Goal: Task Accomplishment & Management: Complete application form

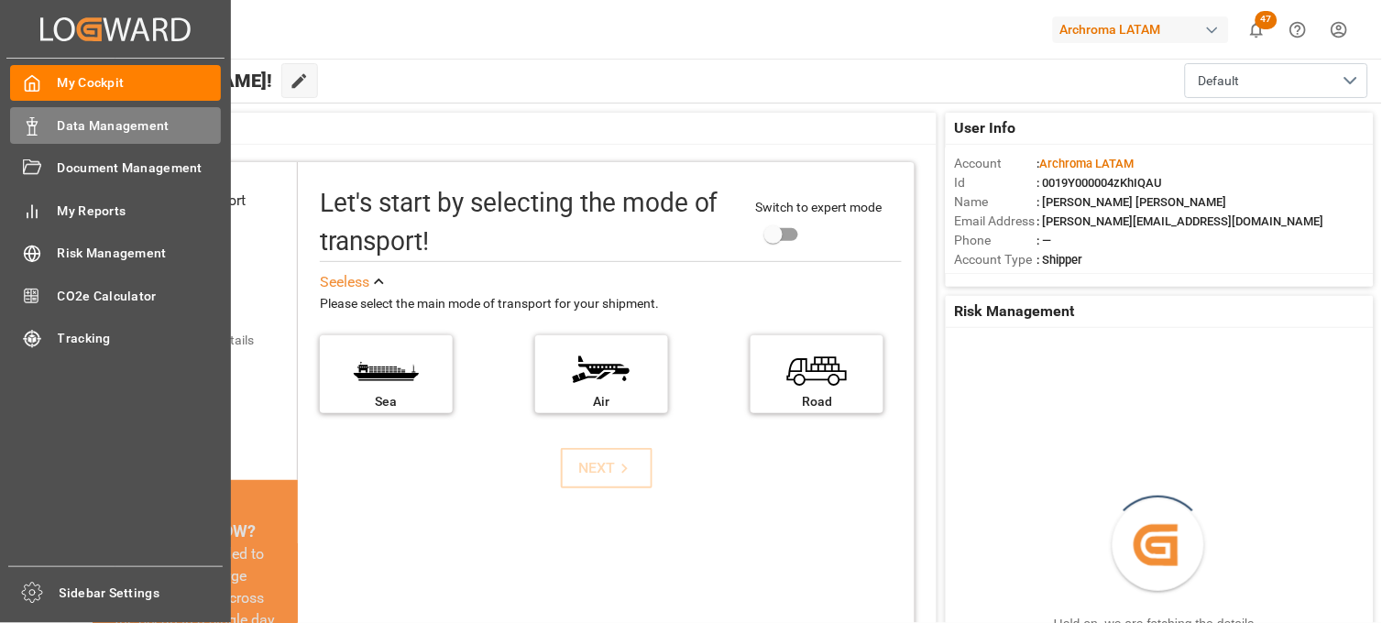
click at [115, 122] on span "Data Management" at bounding box center [140, 125] width 164 height 19
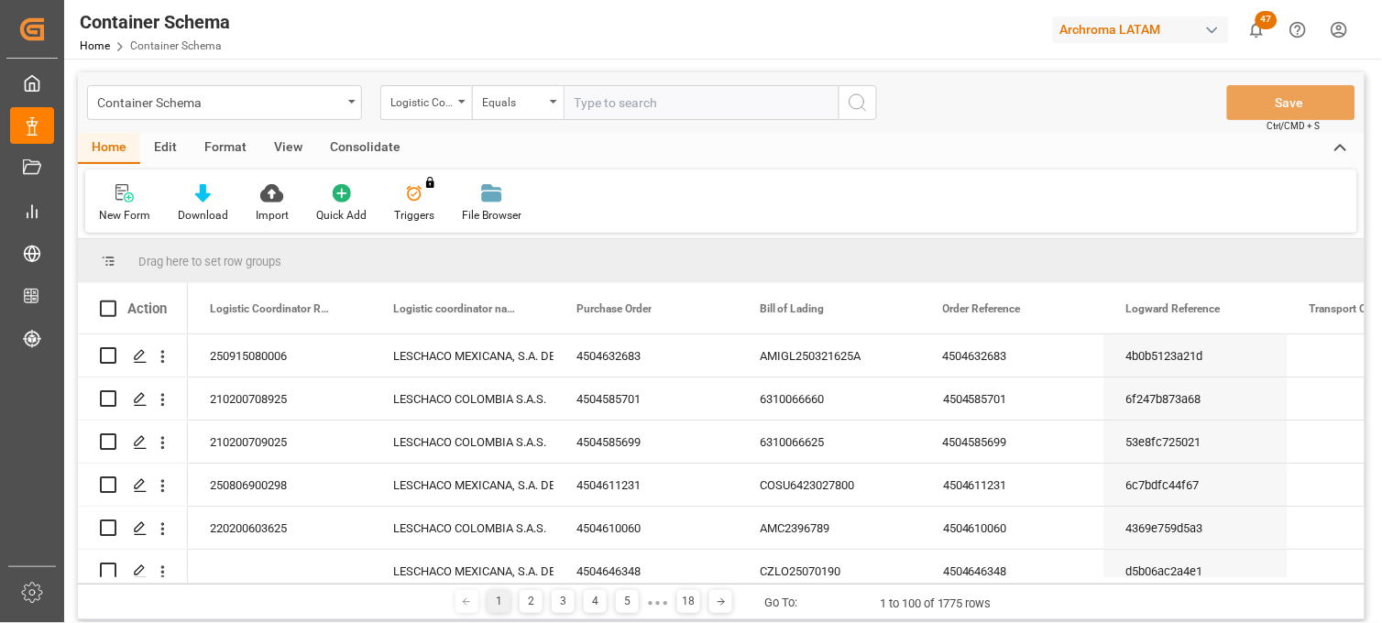
click at [343, 104] on div "Container Schema" at bounding box center [224, 102] width 275 height 35
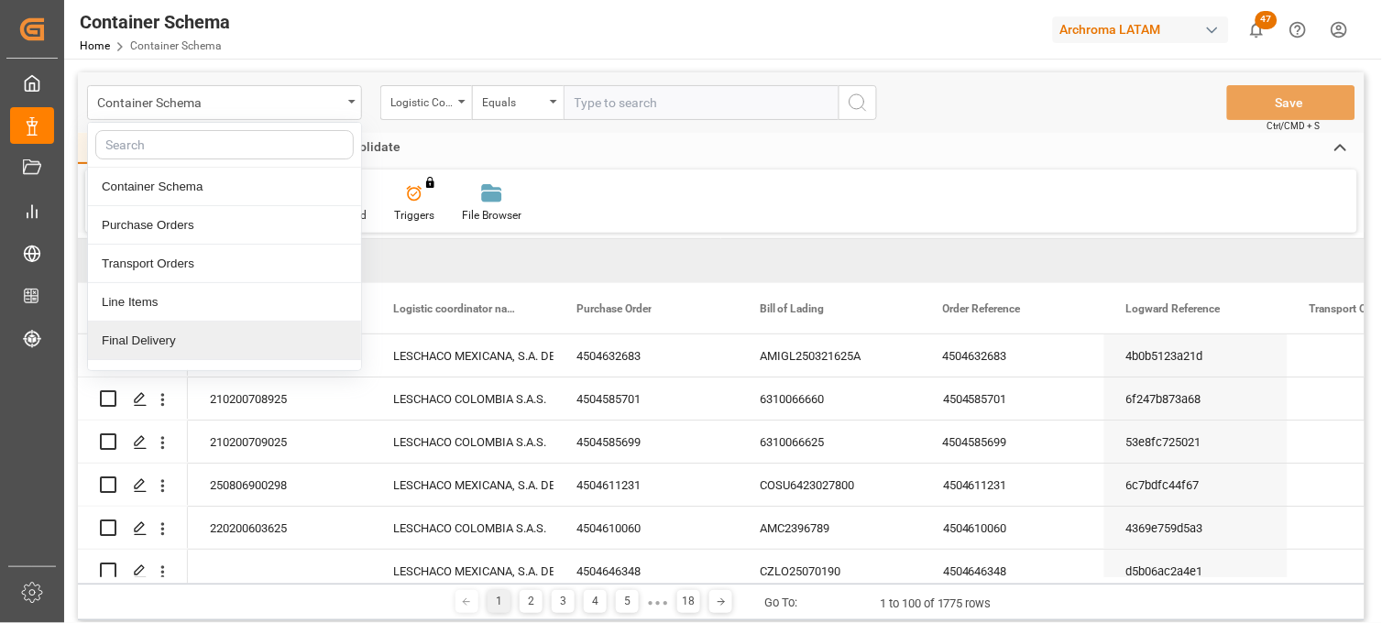
click at [142, 343] on div "Final Delivery" at bounding box center [224, 341] width 273 height 38
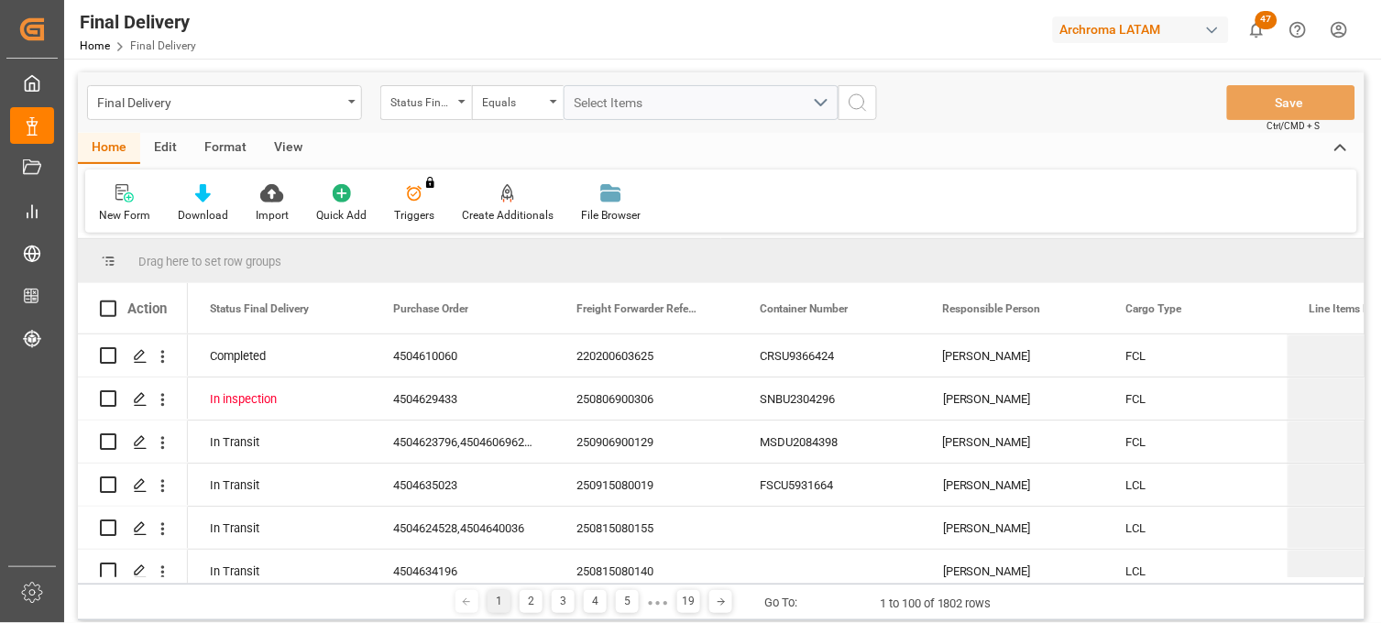
click at [455, 103] on div "Status Final Delivery" at bounding box center [426, 102] width 92 height 35
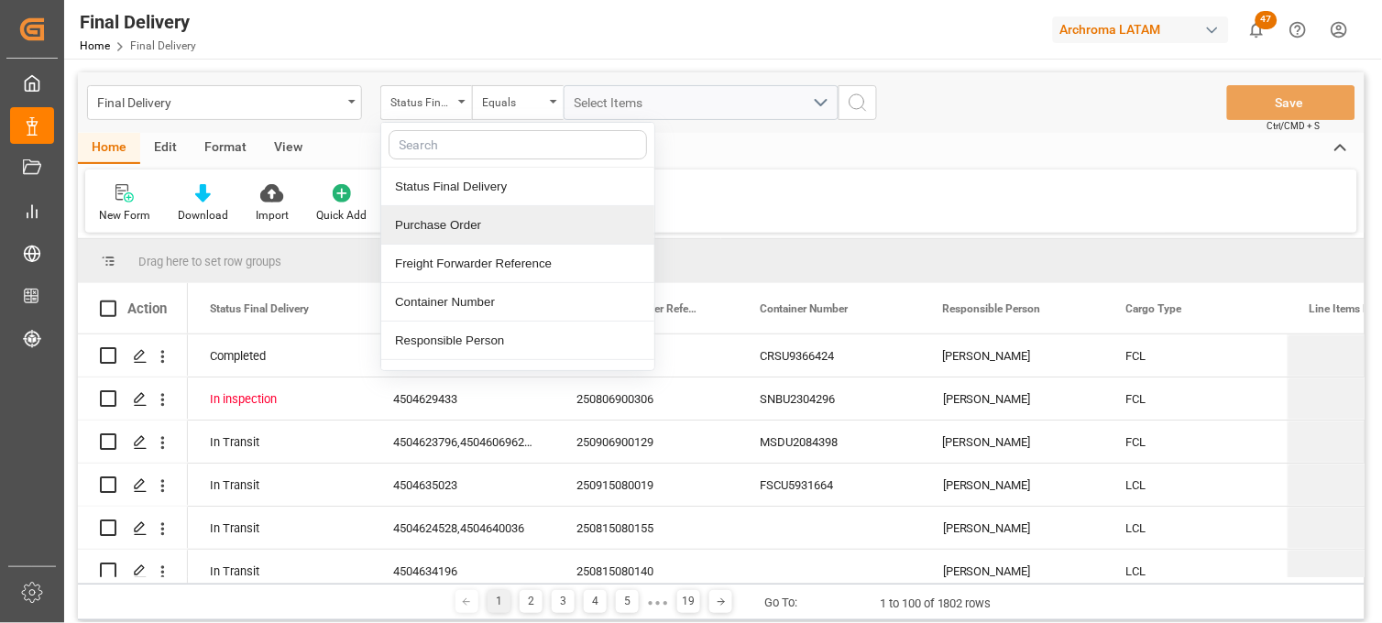
click at [464, 232] on div "Purchase Order" at bounding box center [517, 225] width 273 height 38
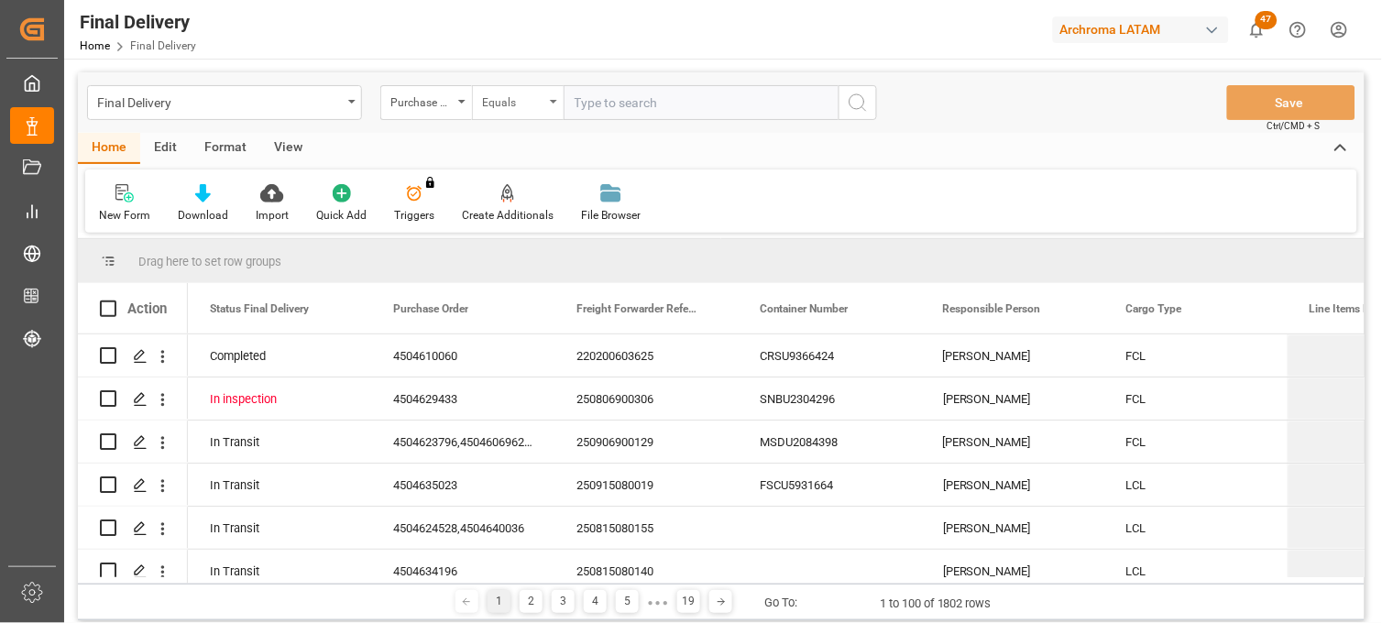
click at [523, 98] on div "Equals" at bounding box center [513, 100] width 62 height 21
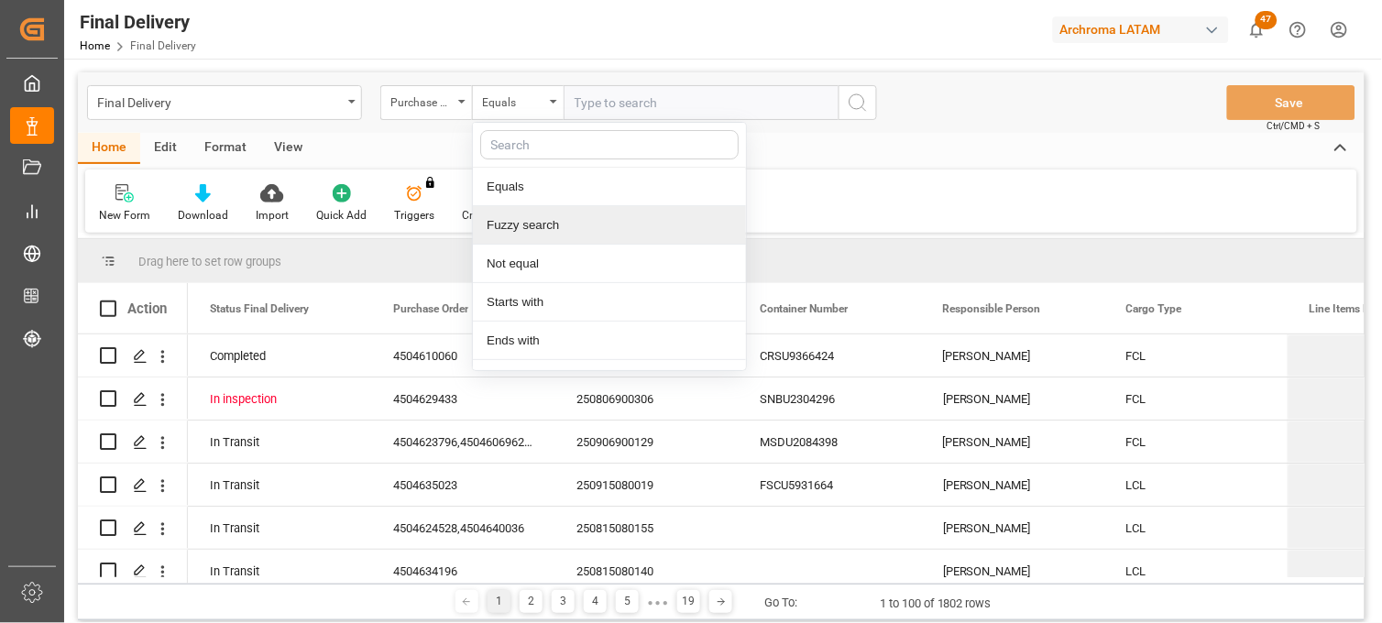
click at [548, 225] on div "Fuzzy search" at bounding box center [609, 225] width 273 height 38
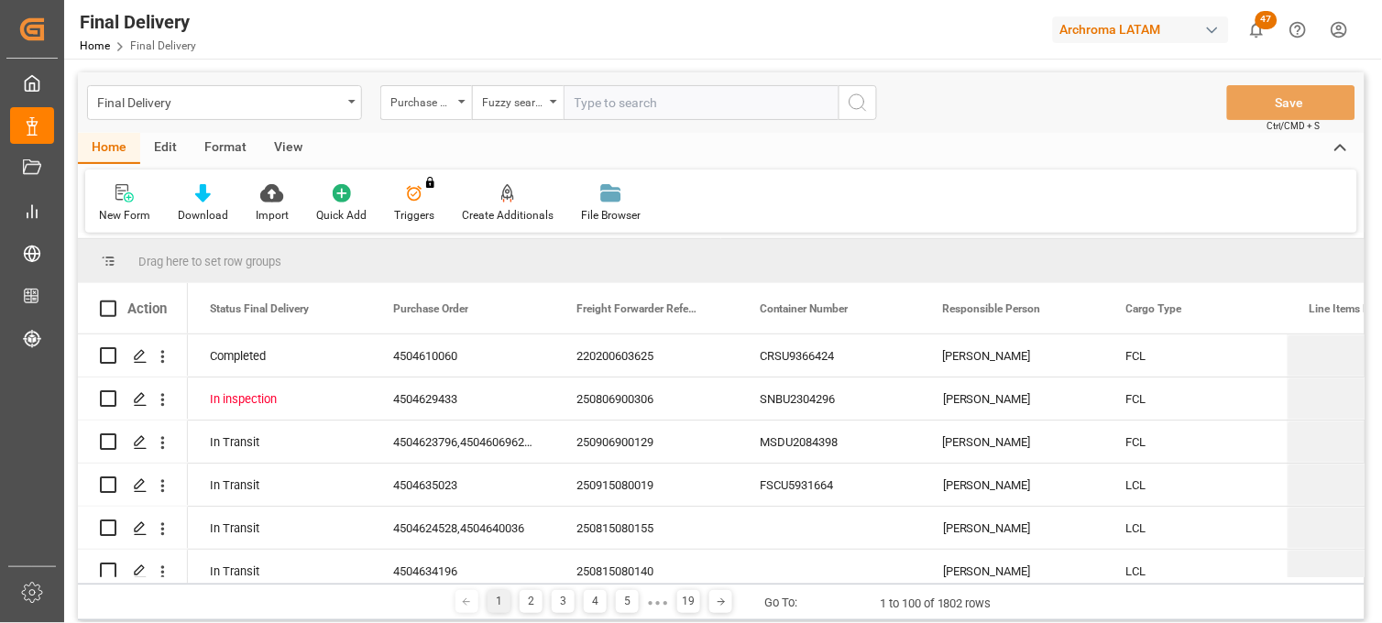
paste input "4504638429"
type input "4504638429"
click at [859, 106] on icon "search button" at bounding box center [857, 103] width 22 height 22
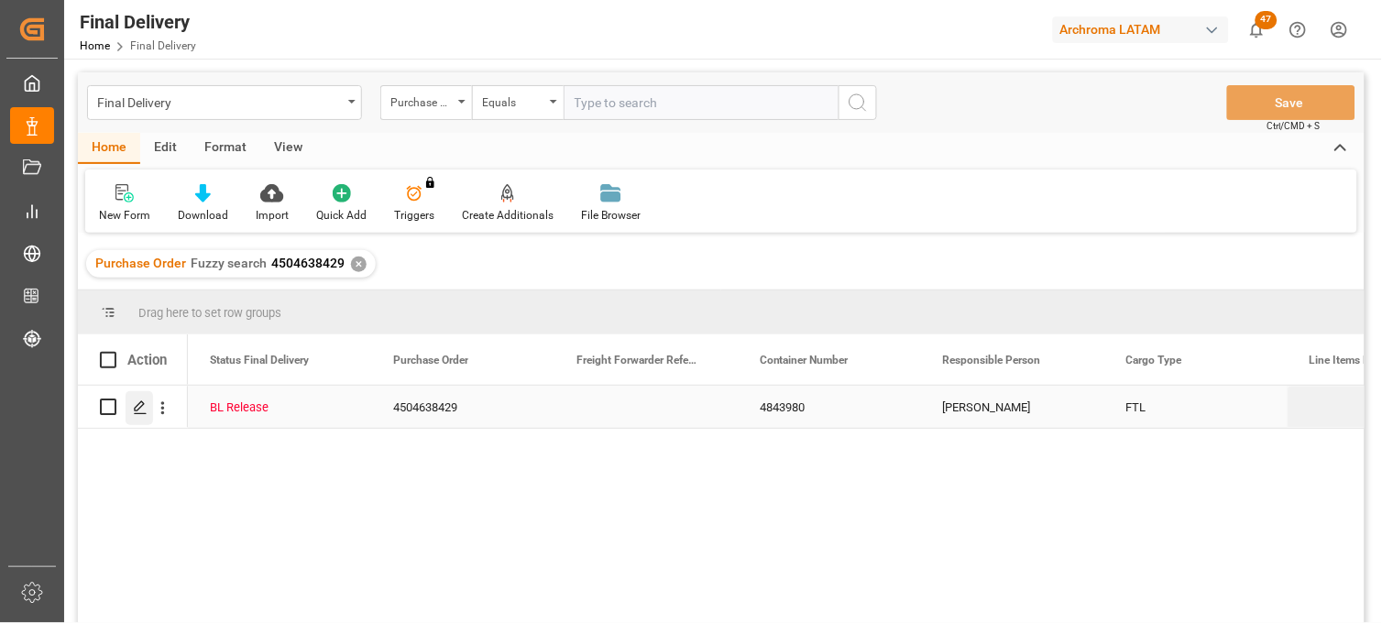
click at [140, 418] on div "Press SPACE to select this row." at bounding box center [139, 408] width 27 height 34
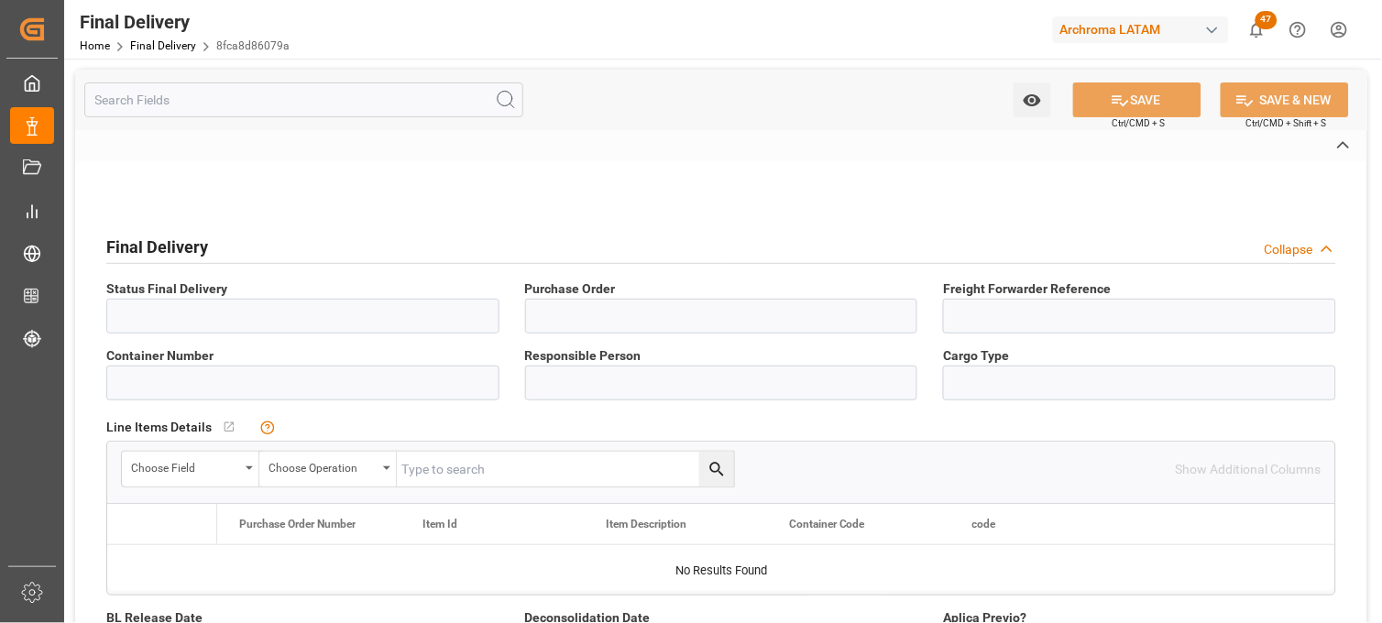
type input "BL Release"
type input "4504638429"
type input "4843980"
type input "[PERSON_NAME]"
type input "FTL"
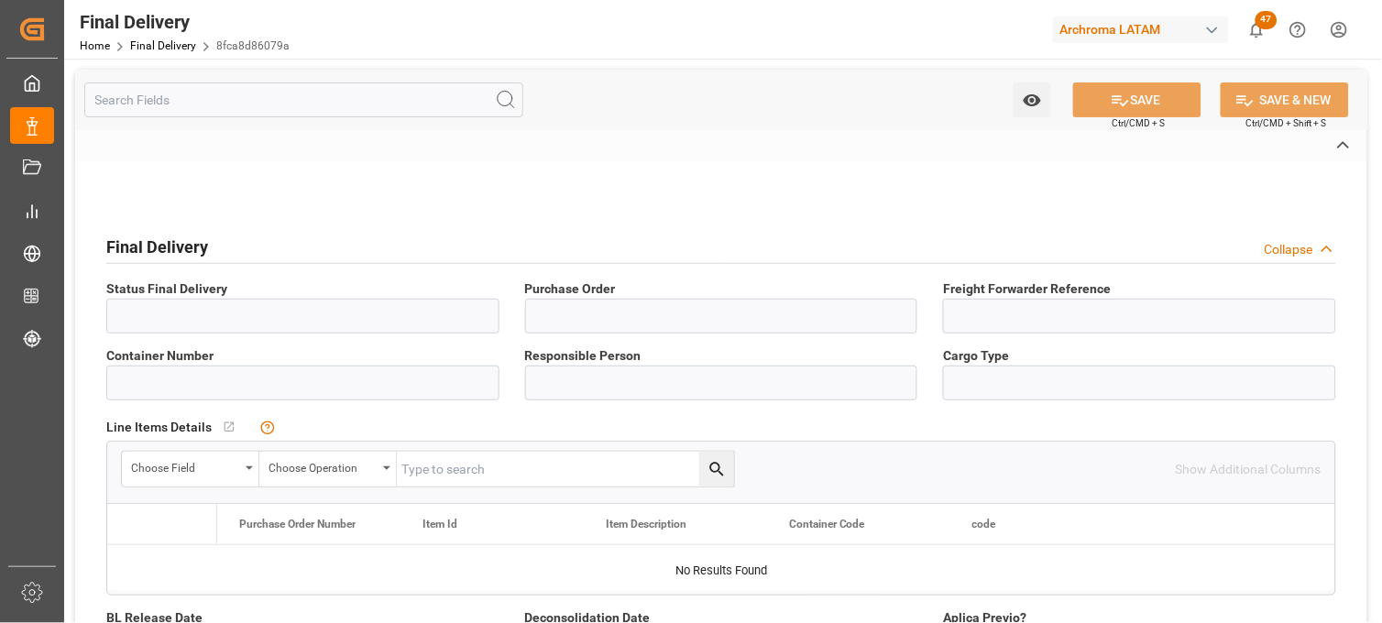
type input "ARCHROMA S.A. DE C.V. ([PERSON_NAME])"
type textarea "ARCHROMA S.A. DE C.V. ([PERSON_NAME])"
type input "[PERSON_NAME]"
type input "Direct Transport"
type input "8fca8d86079a"
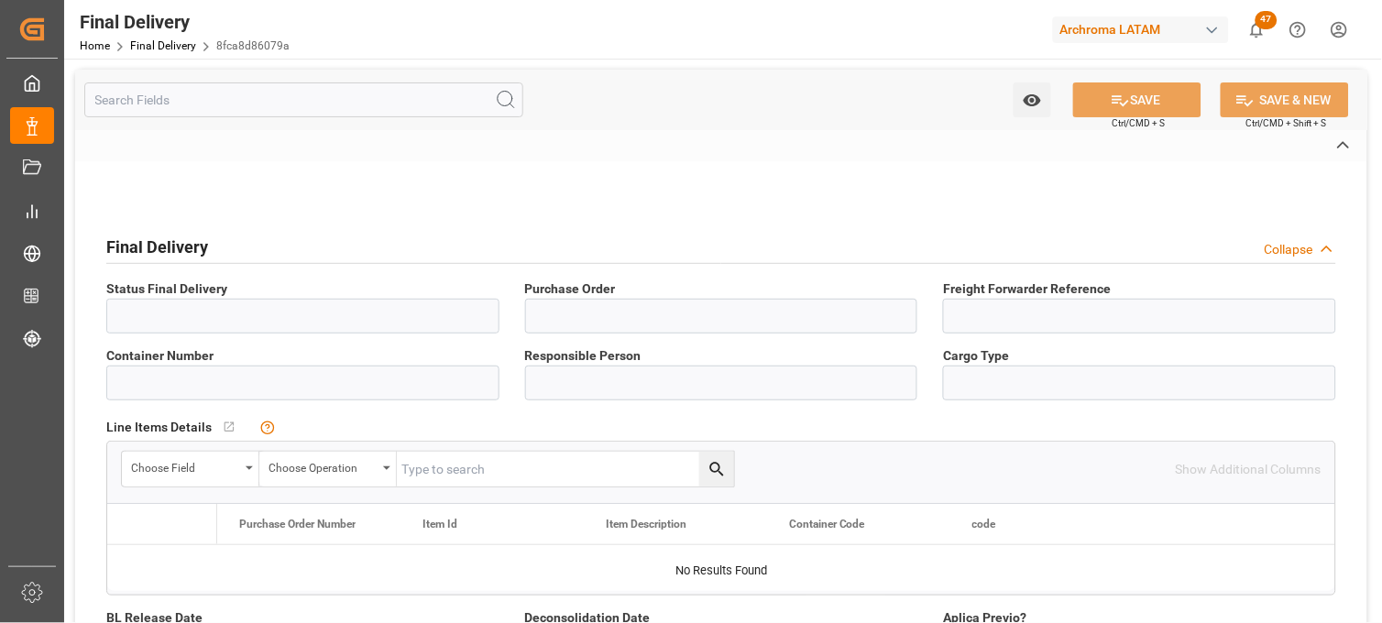
type input "PT"
type textarea "1"
type input "09acddd1dbab"
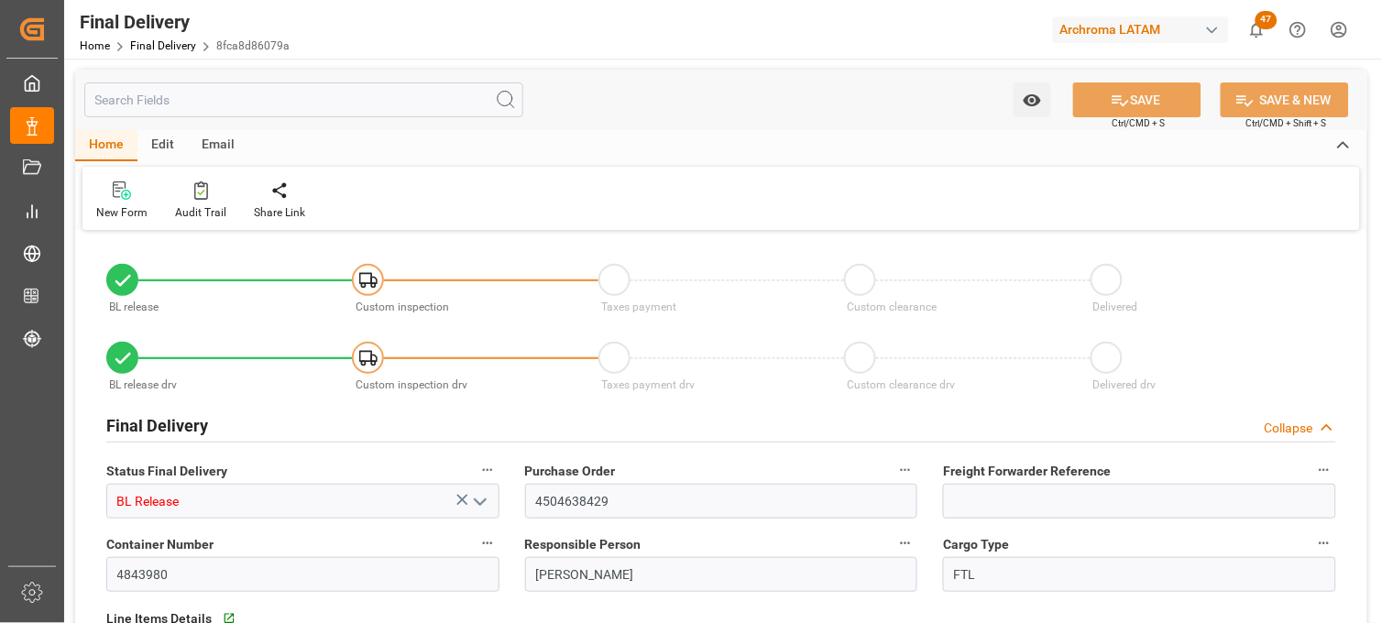
type input "[DATE]"
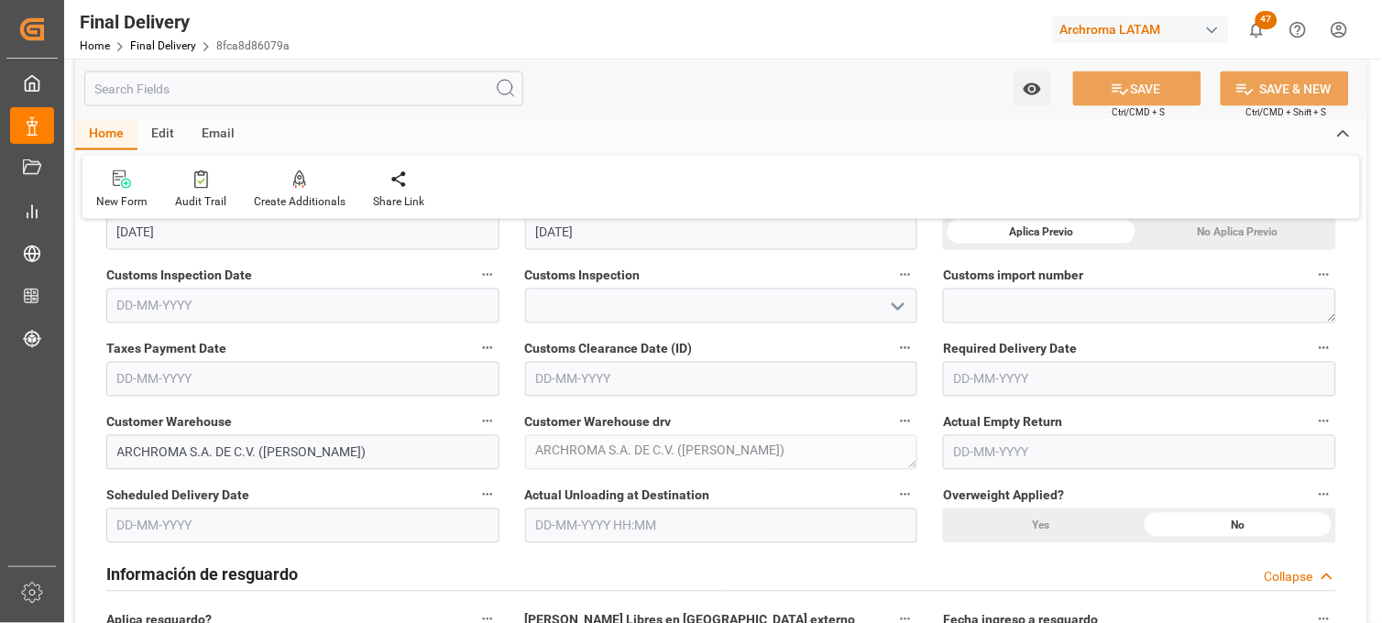
scroll to position [508, 0]
